Goal: Find specific page/section: Find specific page/section

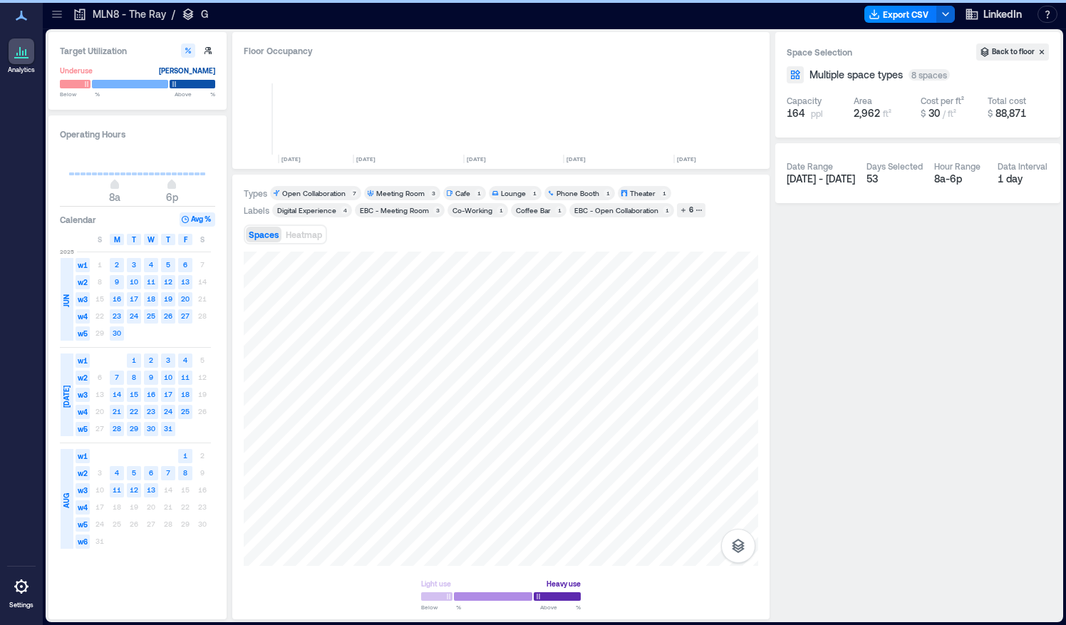
scroll to position [0, 400]
click at [60, 16] on icon at bounding box center [57, 14] width 14 height 14
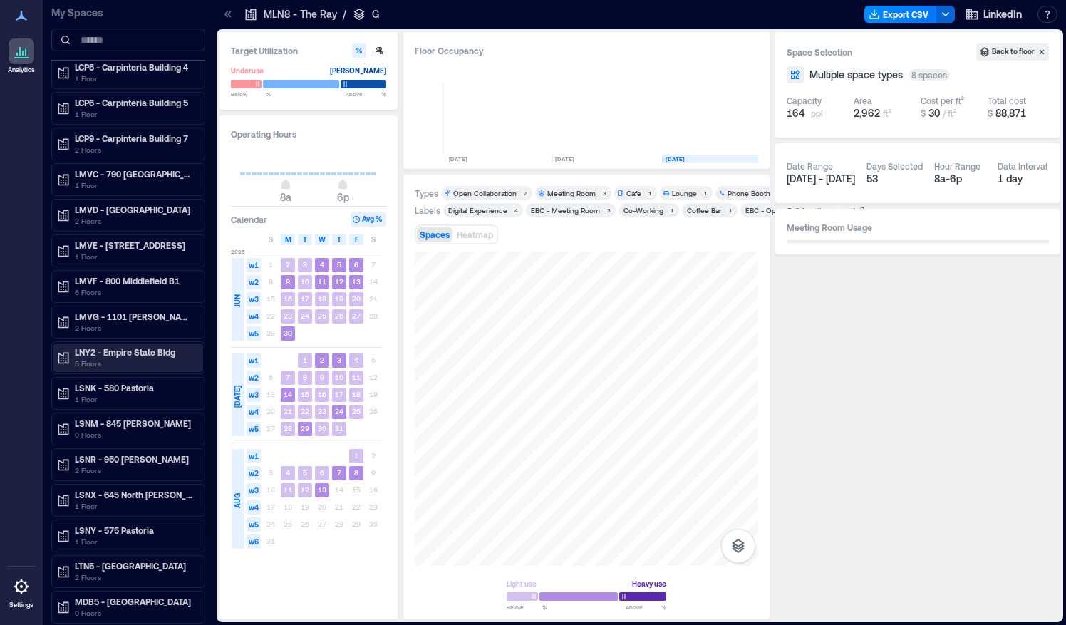
scroll to position [0, 0]
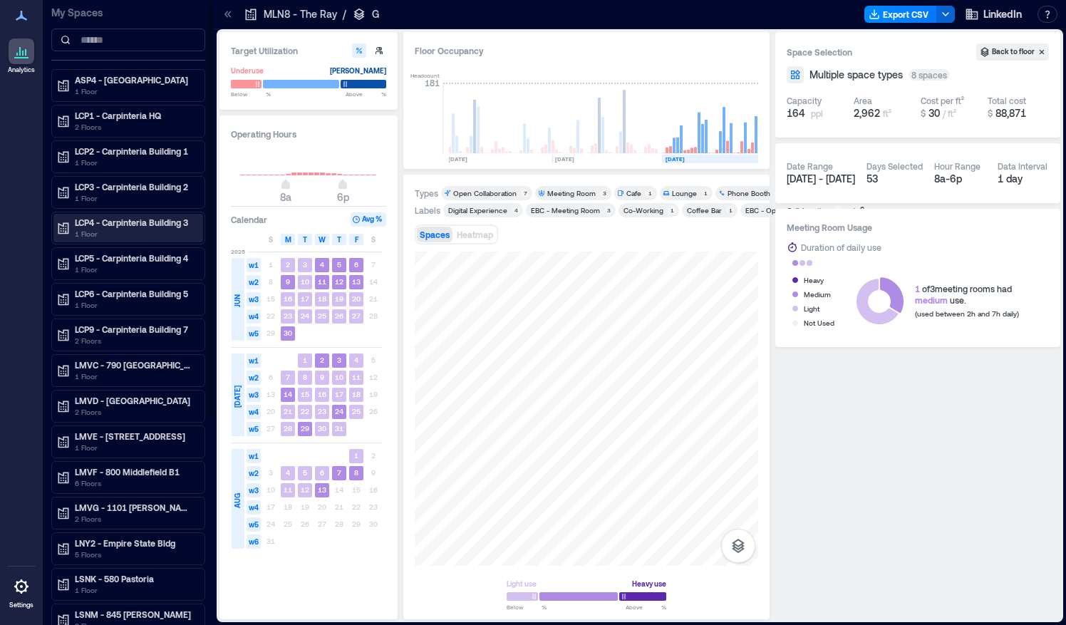
click at [118, 225] on p "LCP4 - Carpinteria Building 3" at bounding box center [135, 222] width 120 height 11
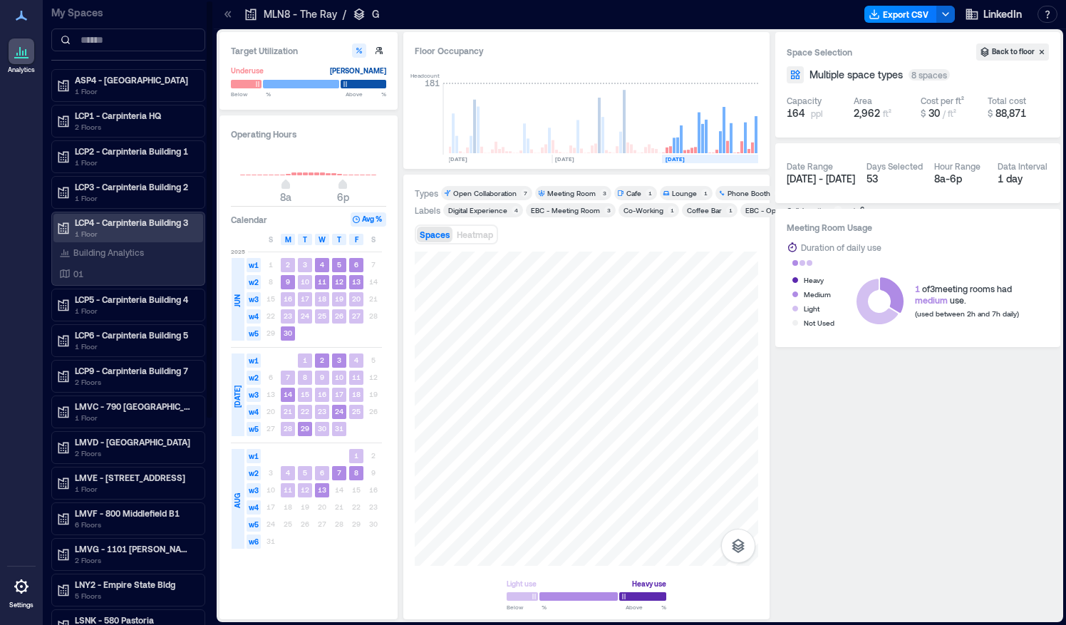
click at [140, 220] on p "LCP4 - Carpinteria Building 3" at bounding box center [135, 222] width 120 height 11
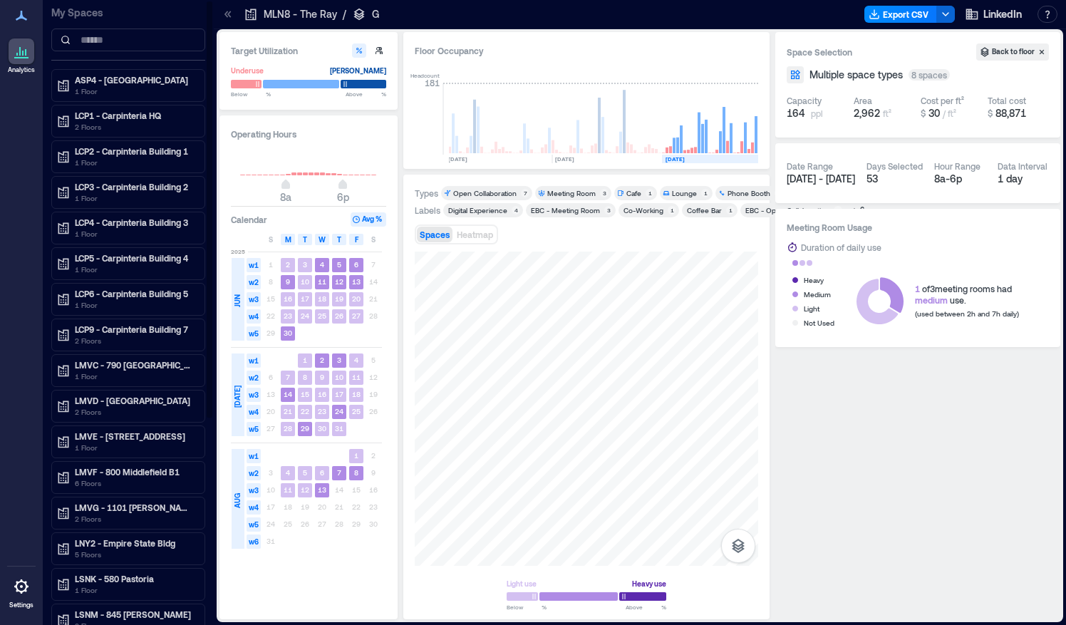
click at [123, 283] on div "LCP6 - Carpinteria Building 5 1 Floor" at bounding box center [128, 299] width 154 height 33
click at [117, 291] on p "LCP6 - Carpinteria Building 5" at bounding box center [135, 293] width 120 height 11
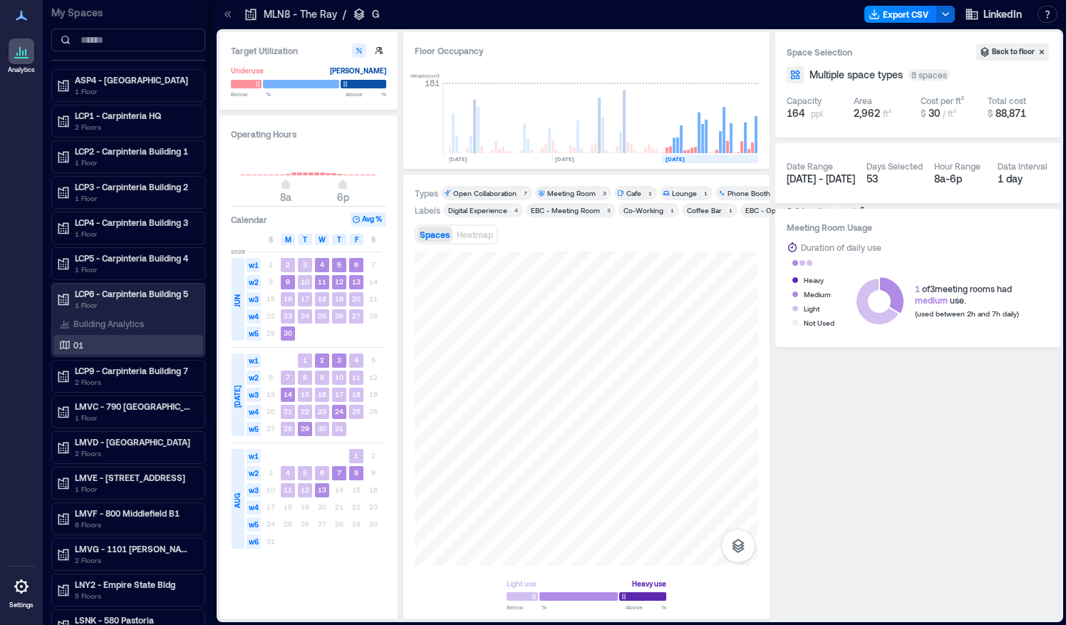
click at [93, 339] on div "01" at bounding box center [125, 345] width 138 height 14
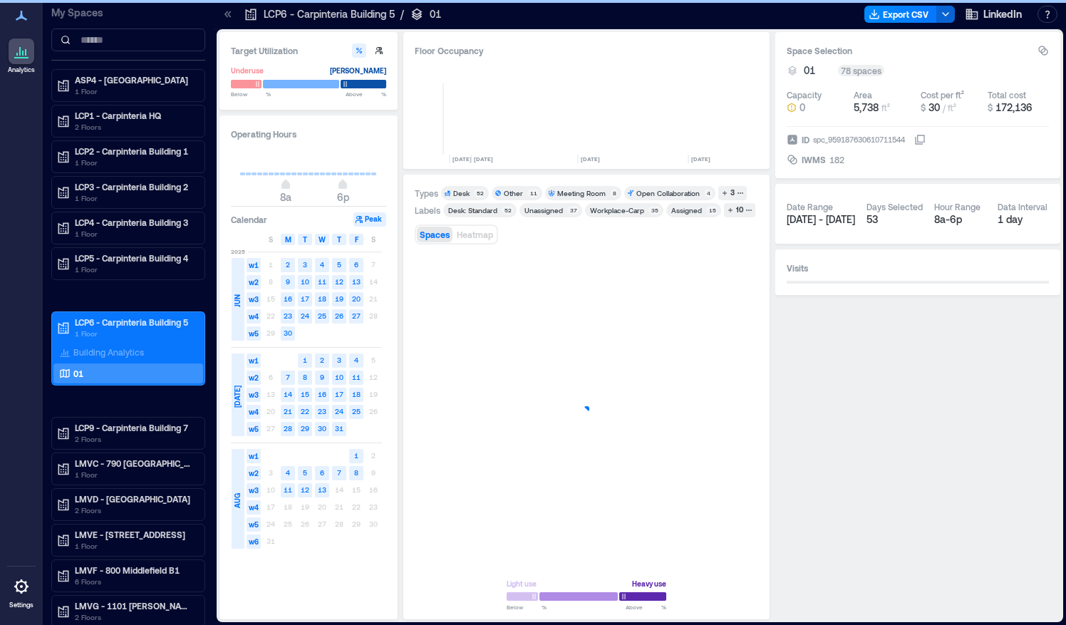
scroll to position [0, 3339]
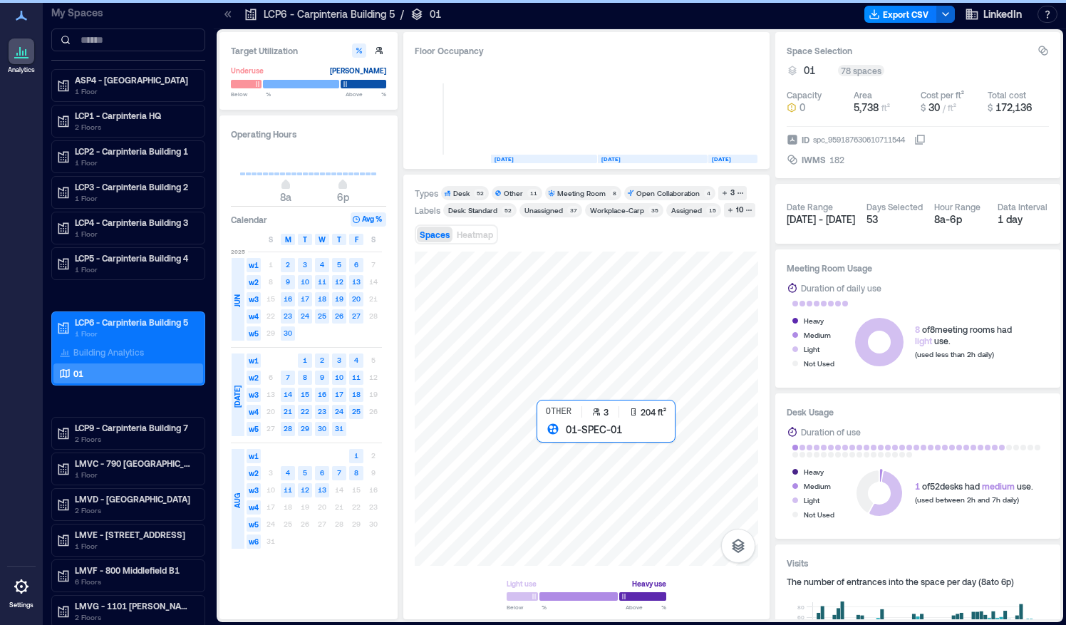
click at [552, 439] on div at bounding box center [586, 409] width 343 height 314
